Goal: Find specific page/section: Find specific page/section

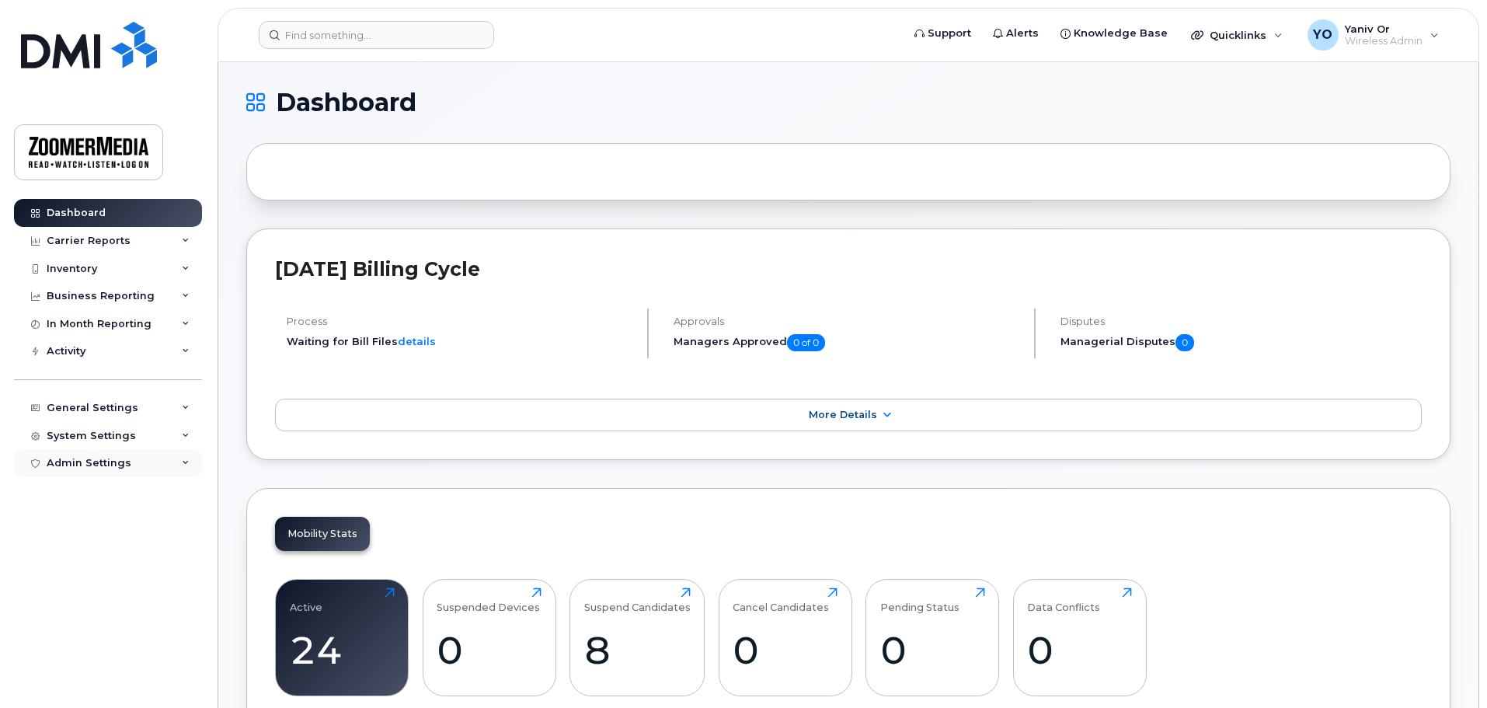
click at [85, 465] on div "Admin Settings" at bounding box center [89, 463] width 85 height 12
click at [83, 452] on div "Admin Settings" at bounding box center [108, 463] width 188 height 28
click at [82, 436] on div "System Settings" at bounding box center [91, 436] width 89 height 12
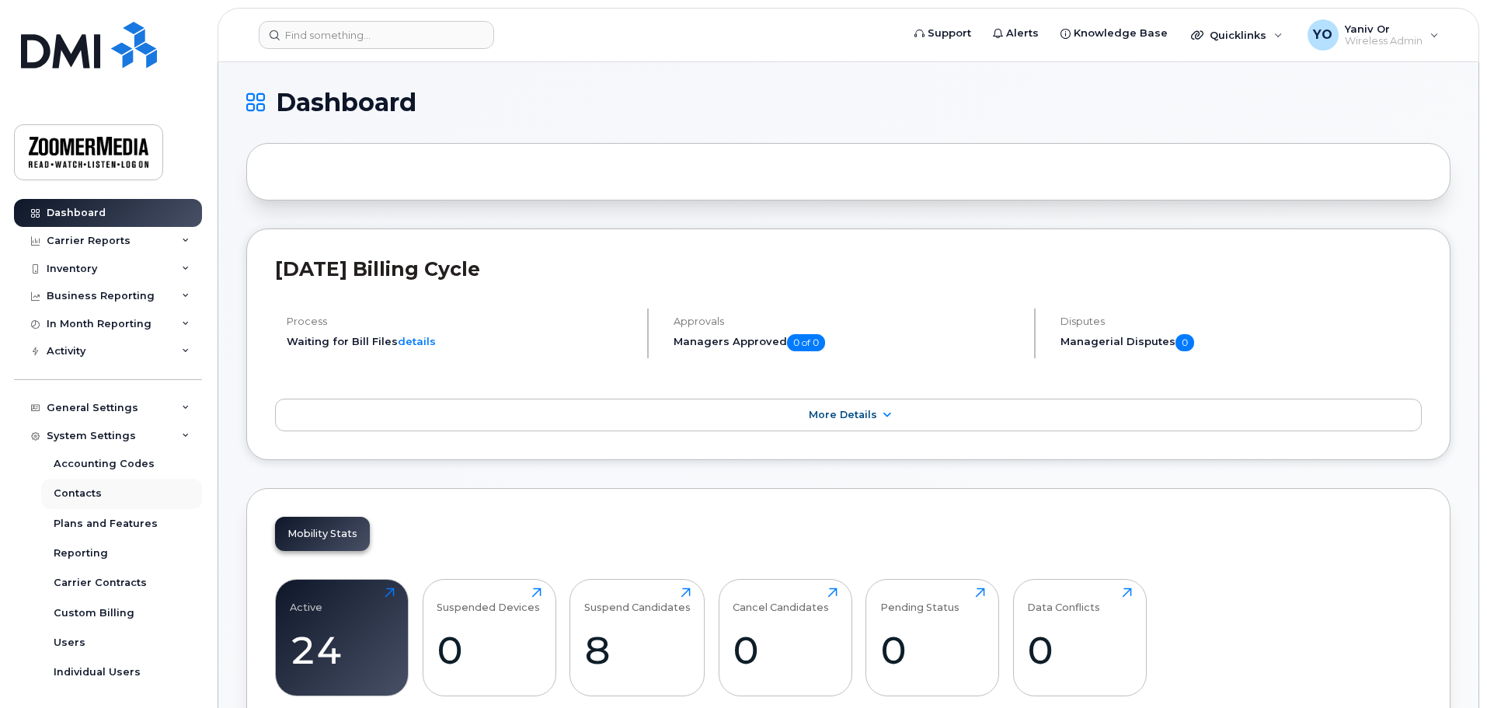
scroll to position [30, 0]
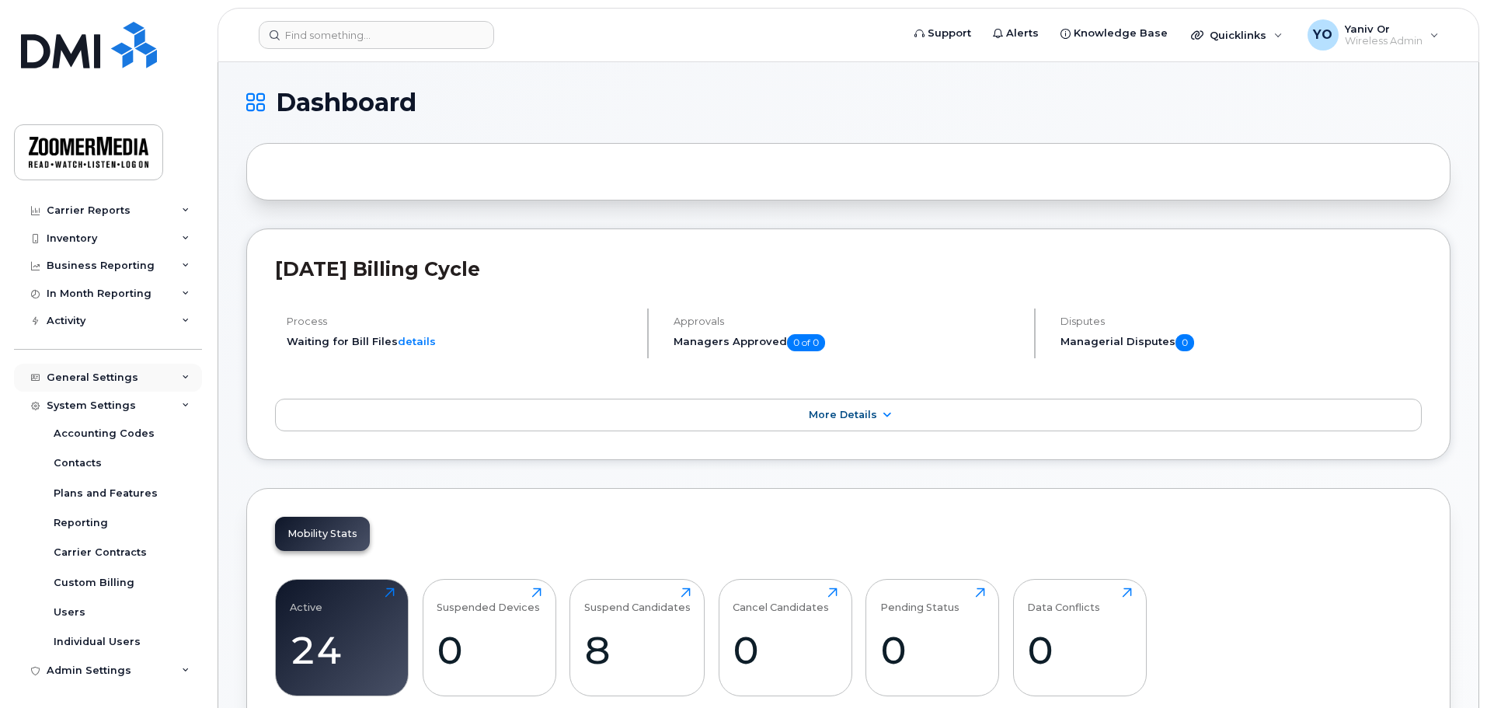
click at [93, 370] on div "General Settings" at bounding box center [108, 378] width 188 height 28
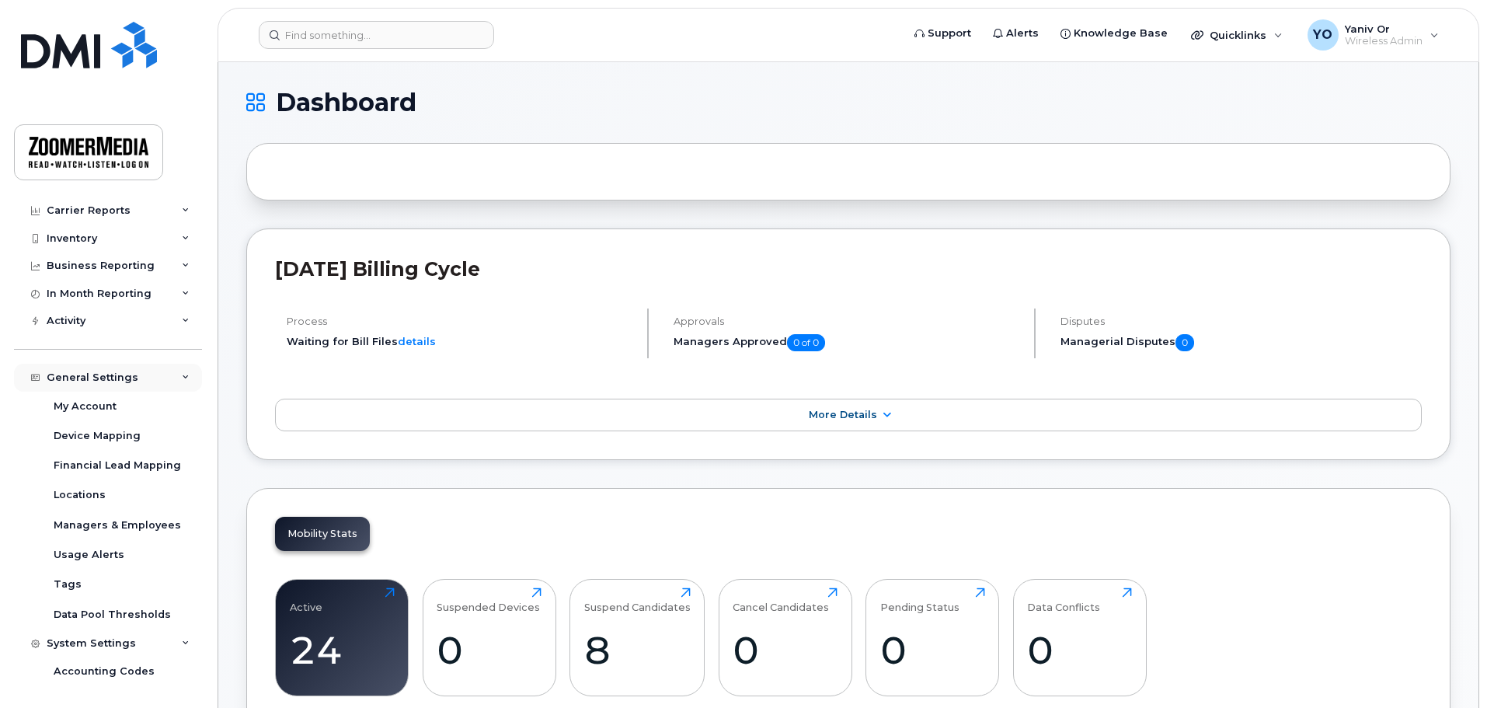
click at [91, 373] on div "General Settings" at bounding box center [93, 377] width 92 height 12
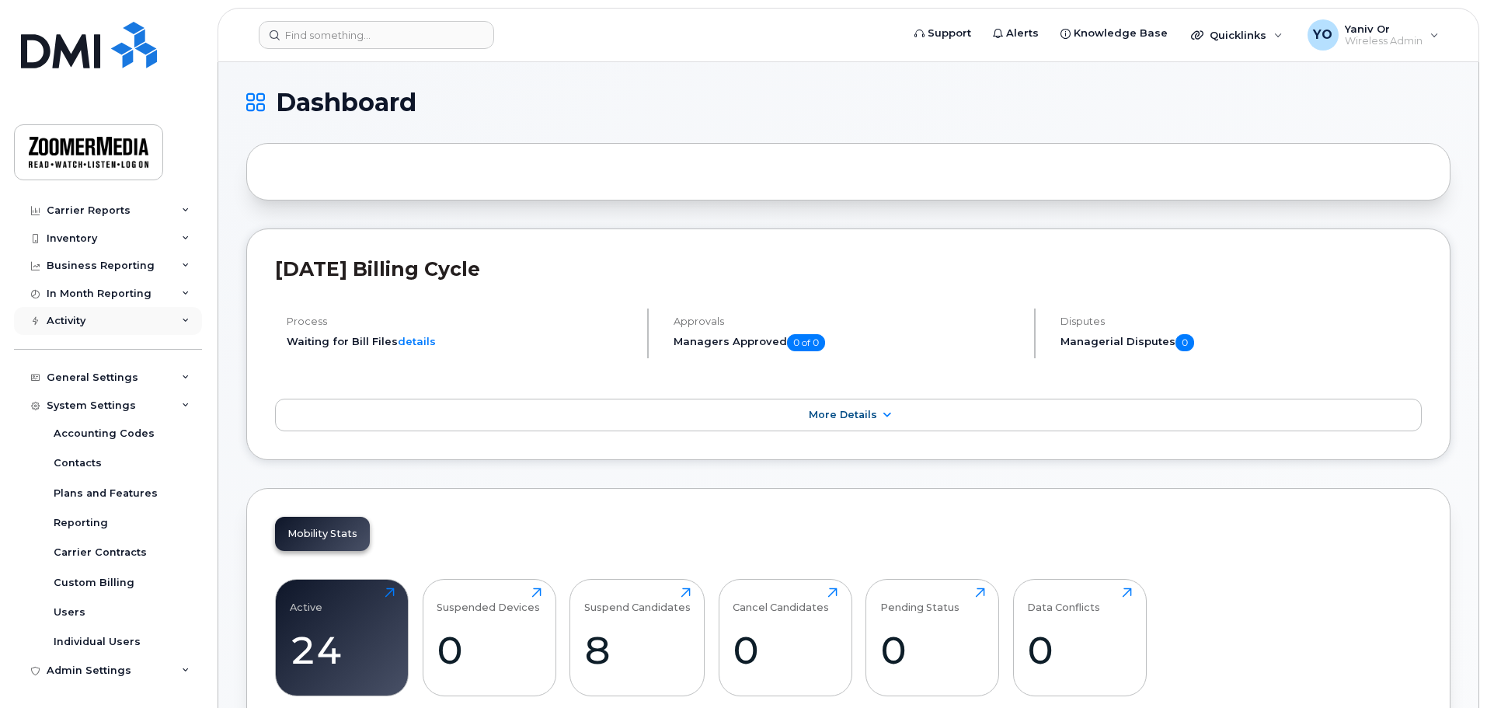
click at [113, 316] on div "Activity" at bounding box center [108, 321] width 188 height 28
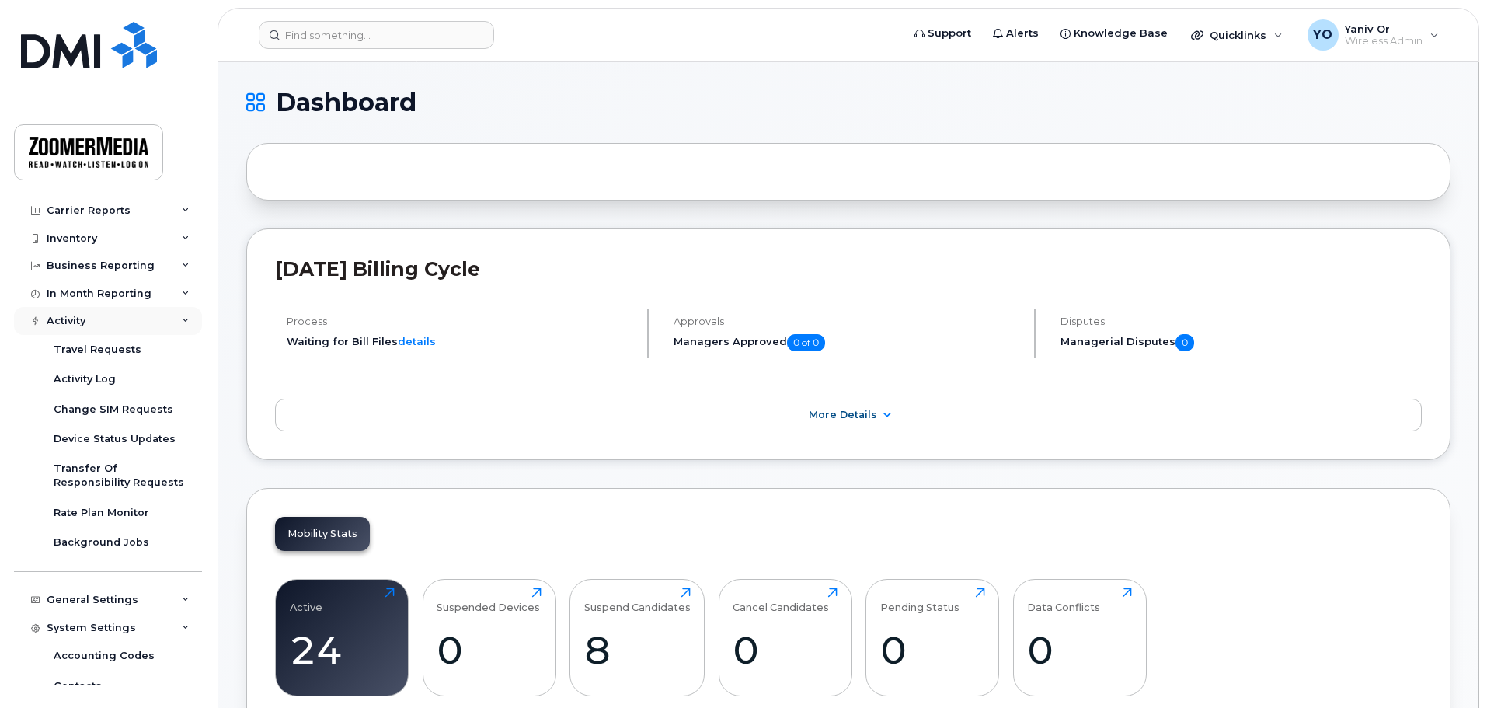
click at [110, 316] on div "Activity" at bounding box center [108, 321] width 188 height 28
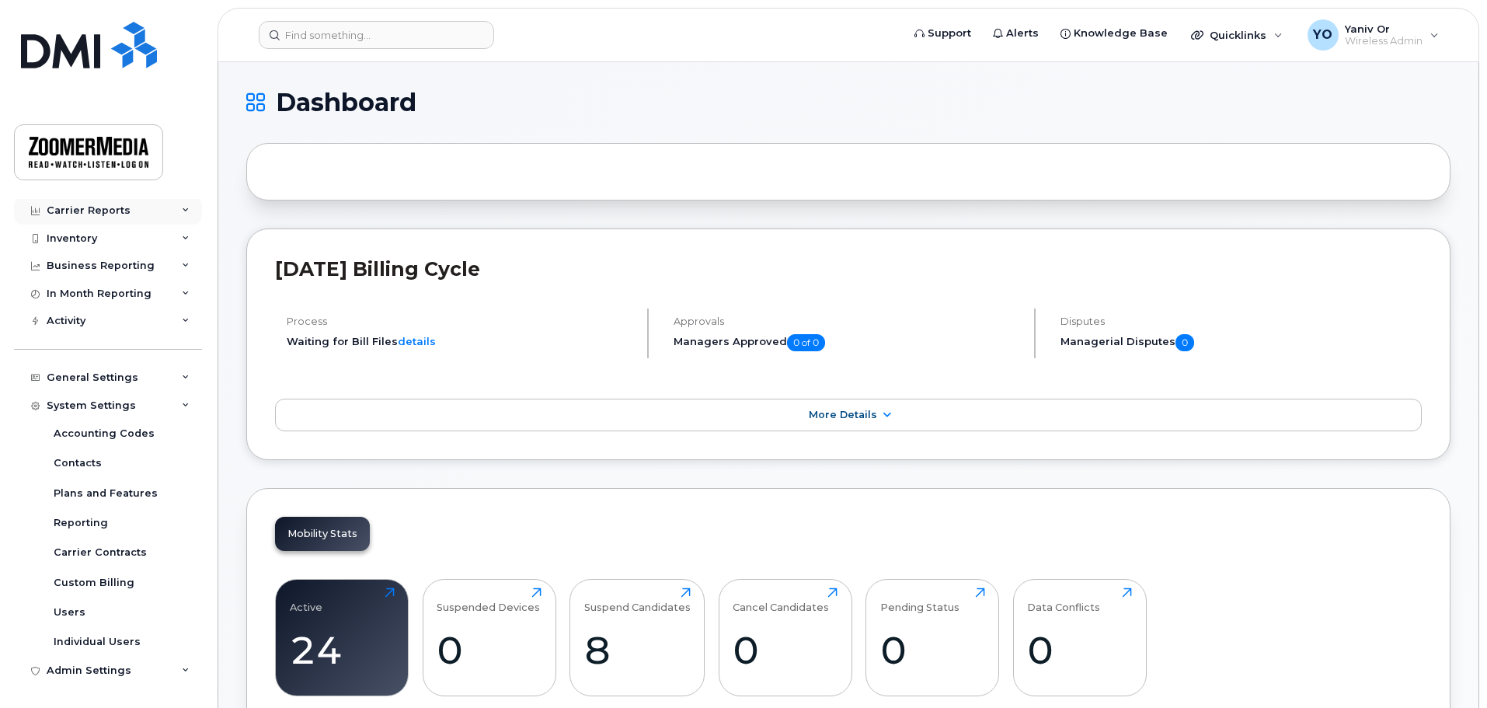
click at [113, 212] on div "Carrier Reports" at bounding box center [89, 210] width 84 height 12
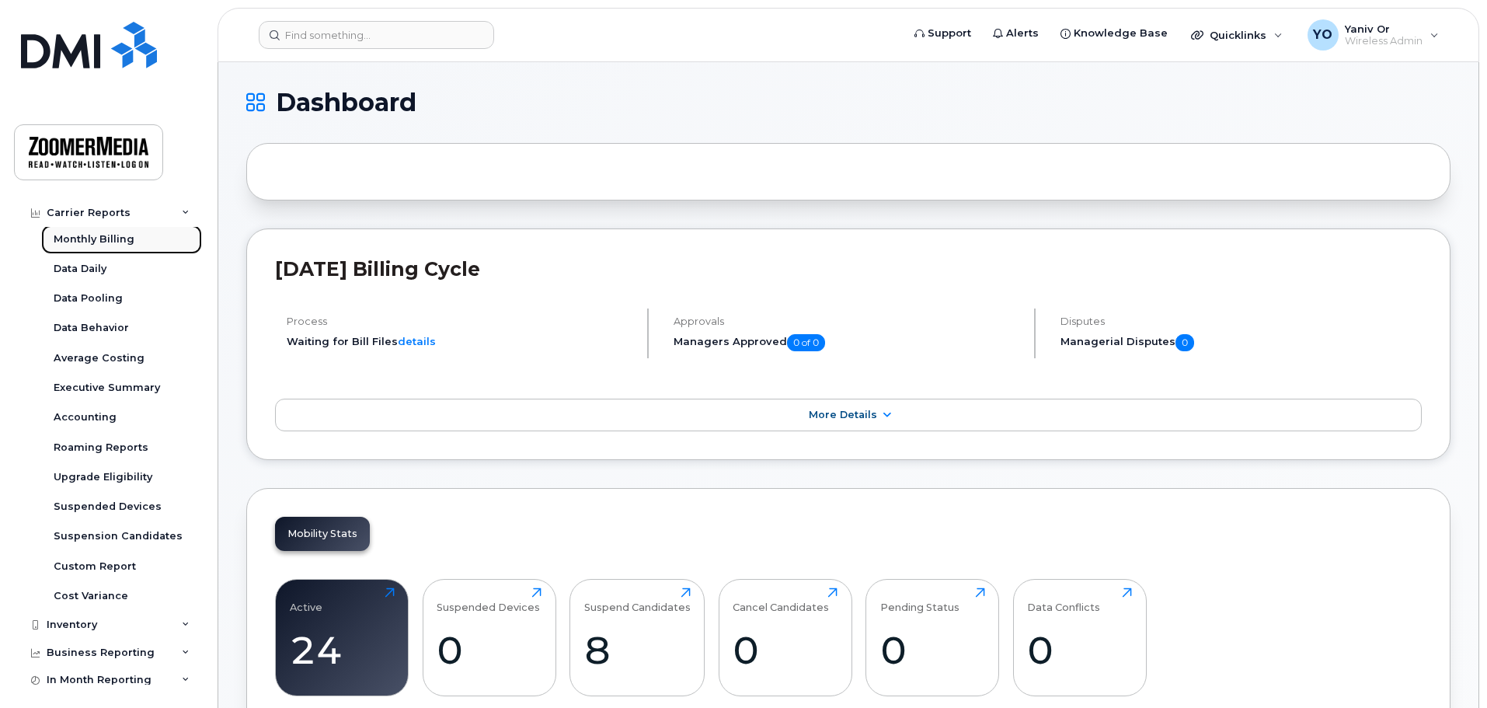
click at [96, 234] on div "Monthly Billing" at bounding box center [94, 239] width 81 height 14
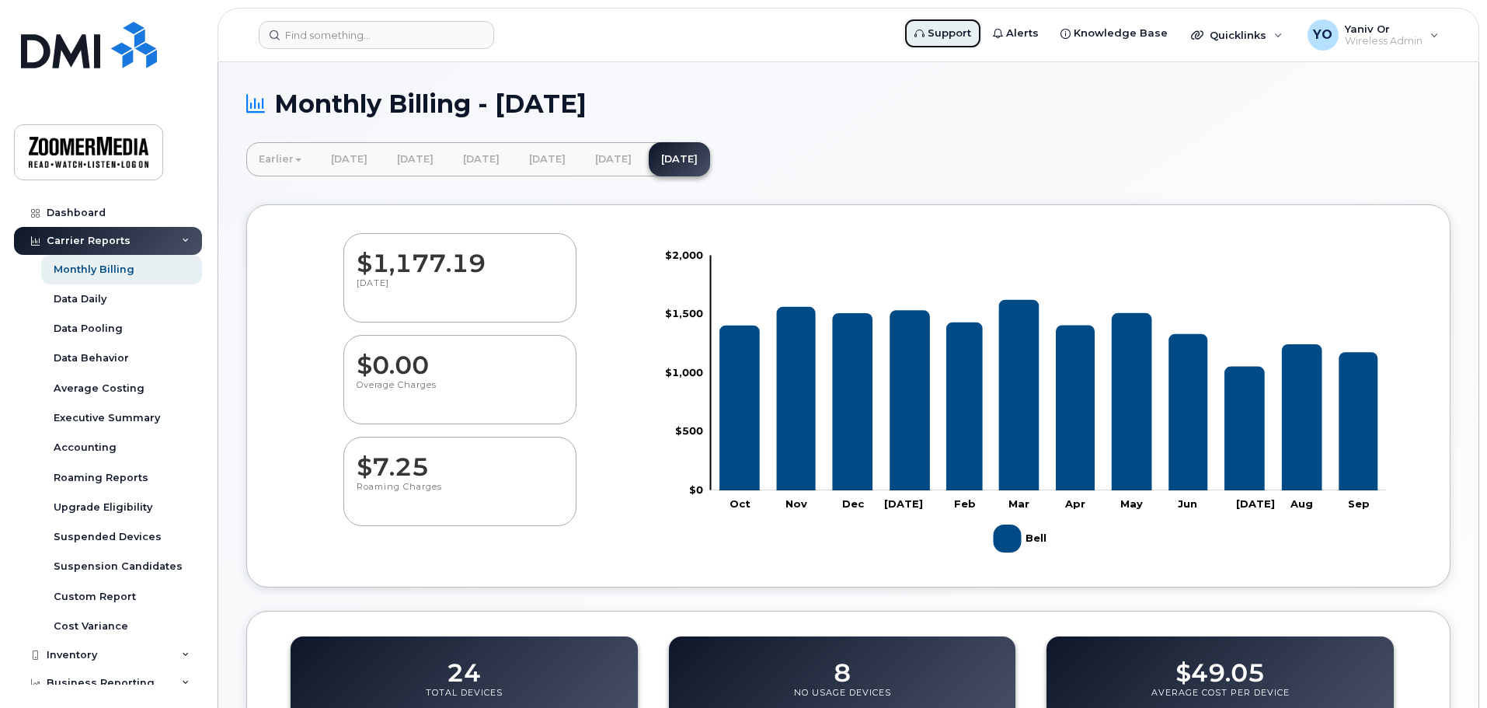
click at [925, 35] on icon at bounding box center [919, 34] width 10 height 10
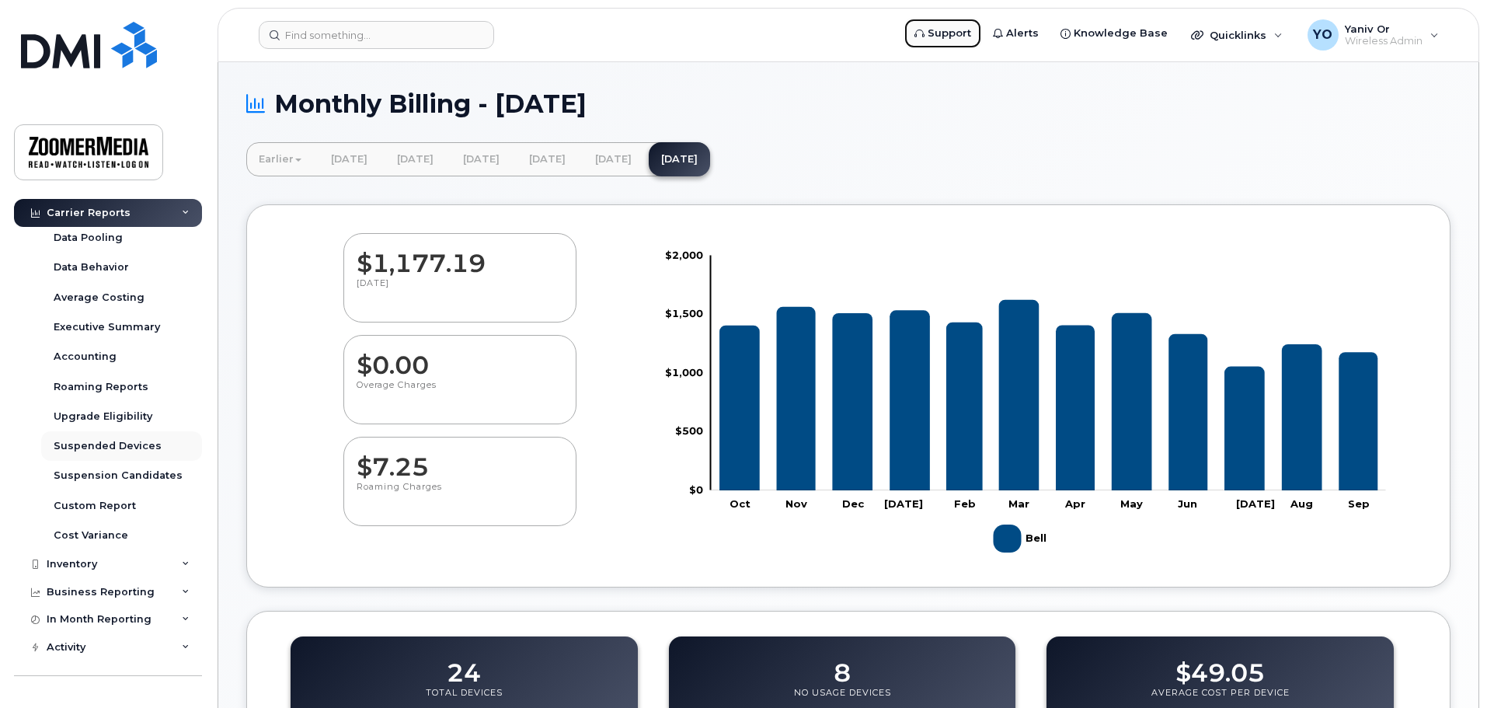
scroll to position [78, 0]
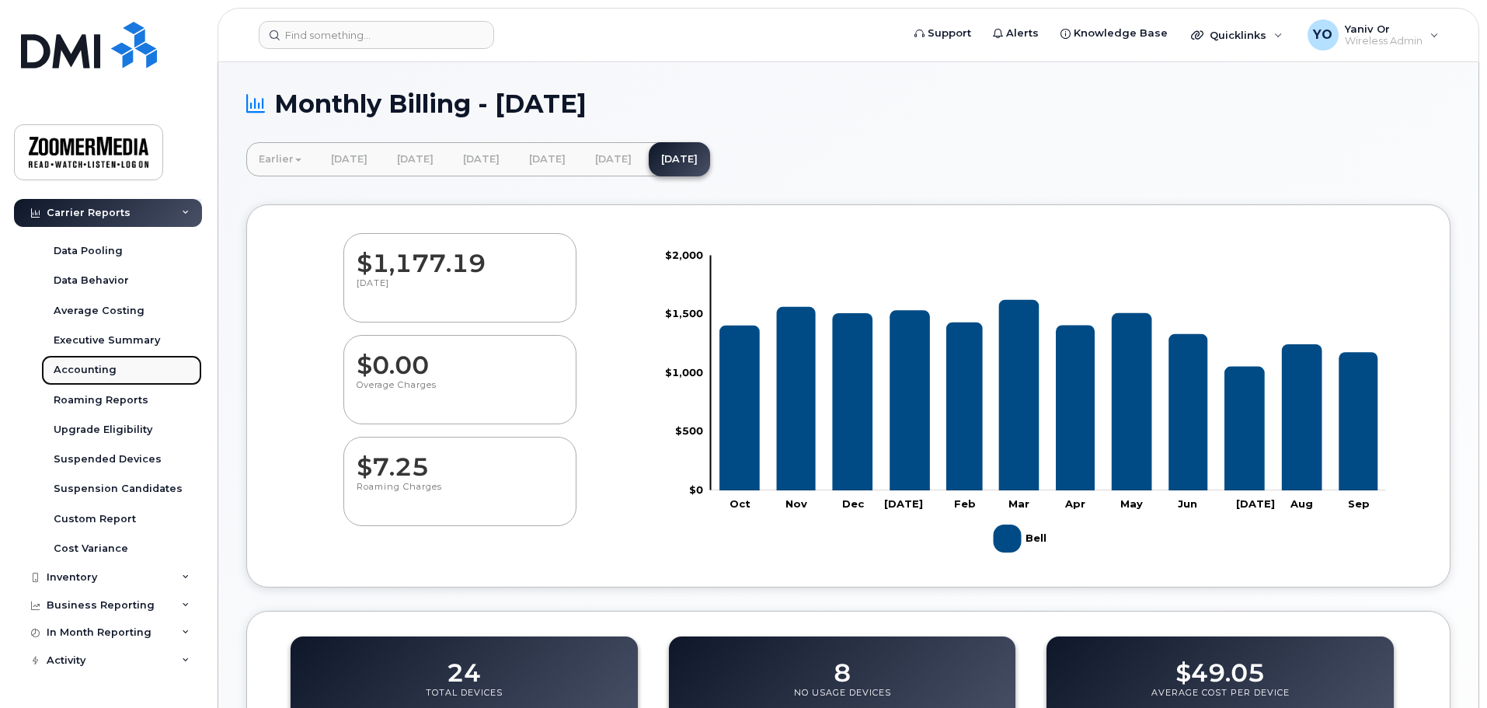
click at [138, 374] on link "Accounting" at bounding box center [121, 370] width 161 height 30
